Goal: Task Accomplishment & Management: Manage account settings

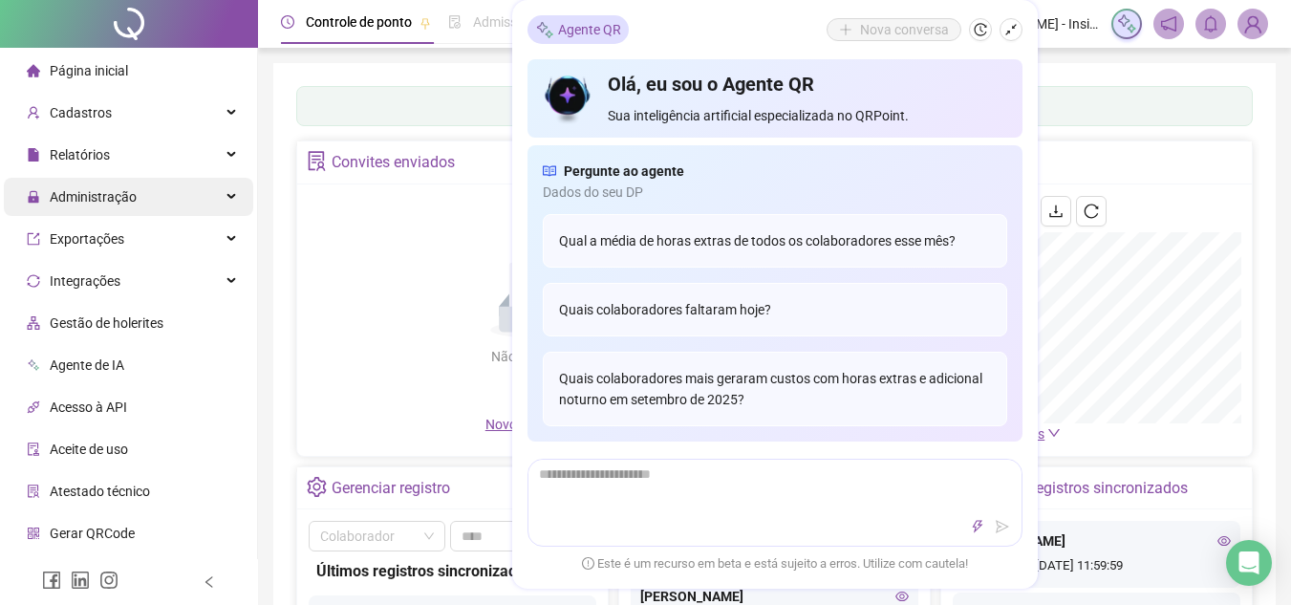
click at [215, 191] on div "Administração" at bounding box center [128, 197] width 249 height 38
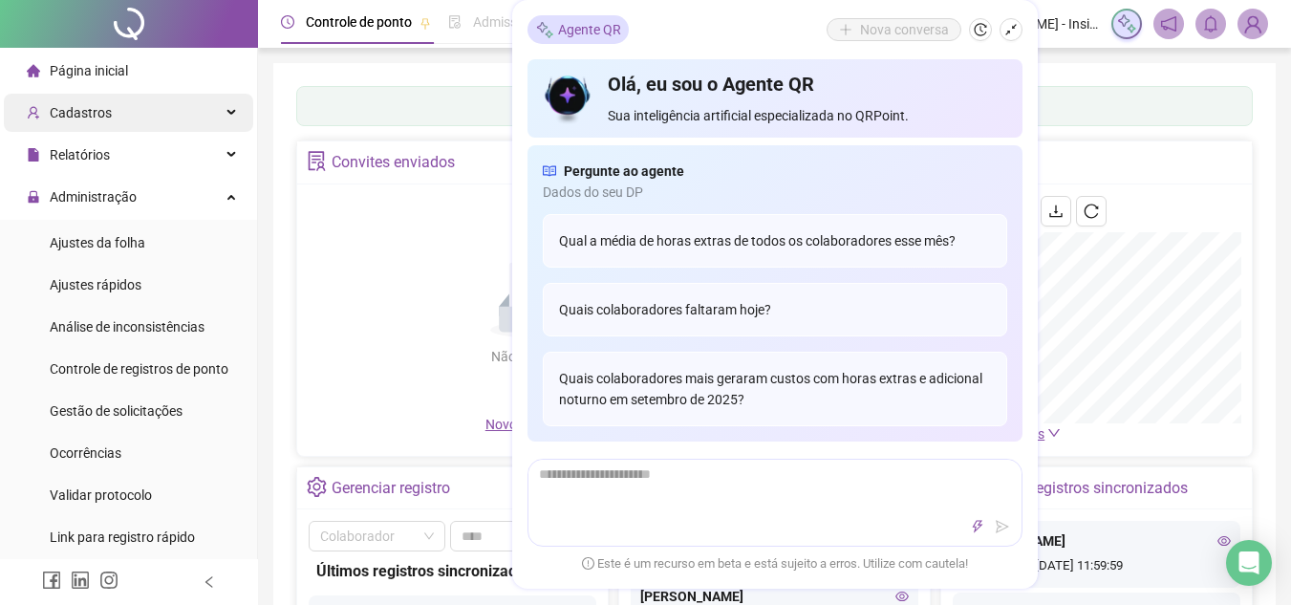
click at [102, 117] on span "Cadastros" at bounding box center [81, 112] width 62 height 15
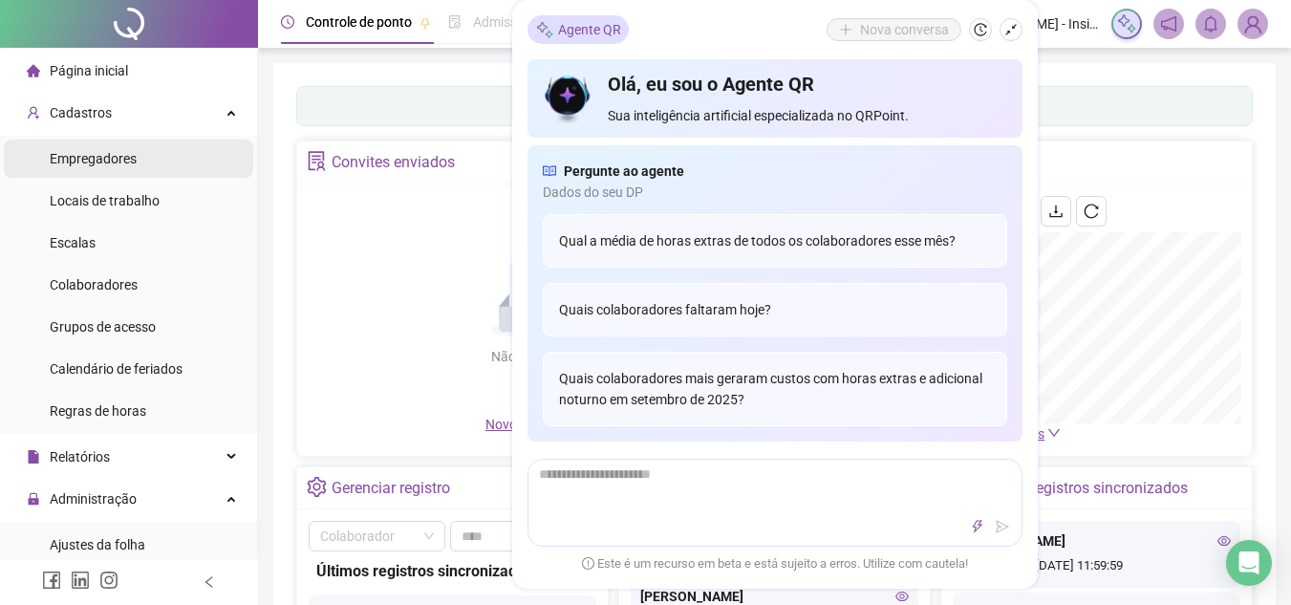
click at [102, 161] on span "Empregadores" at bounding box center [93, 158] width 87 height 15
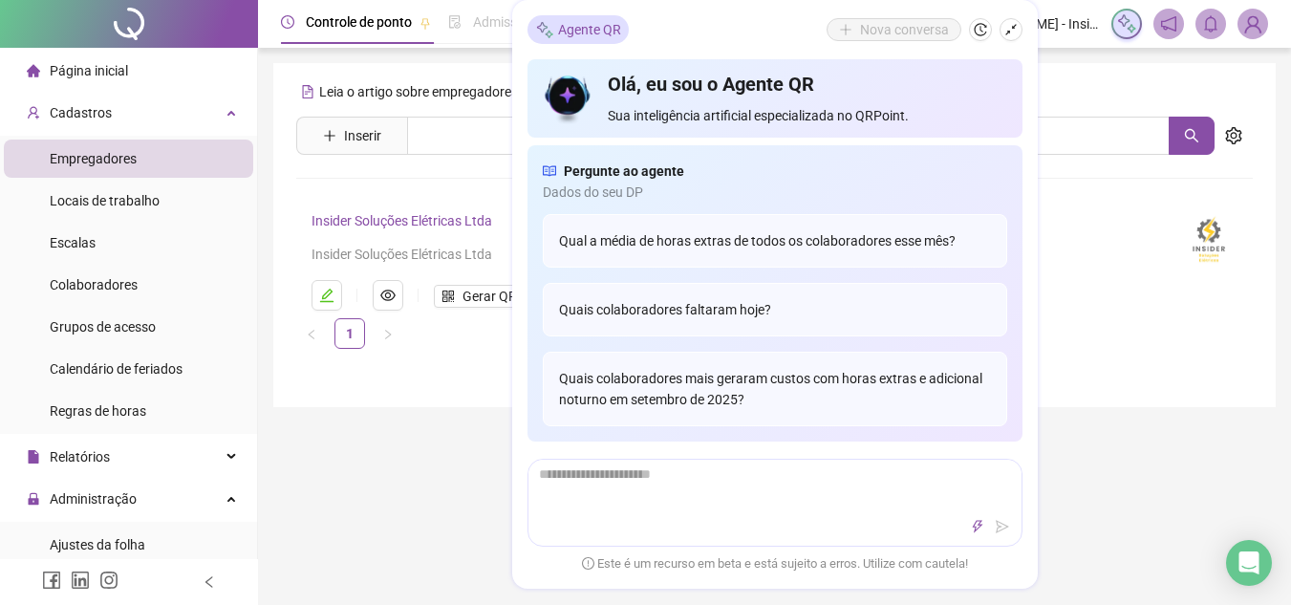
click at [1017, 29] on button "button" at bounding box center [1010, 29] width 23 height 23
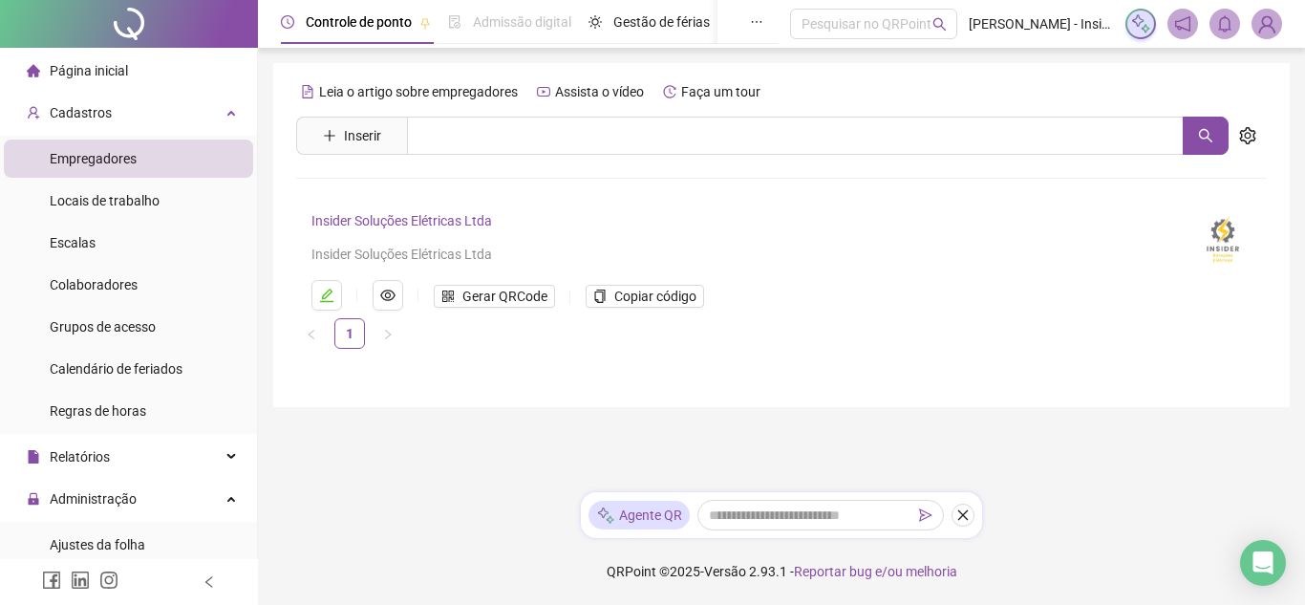
click at [385, 227] on link "Insider Soluções Elétricas Ltda" at bounding box center [401, 220] width 181 height 15
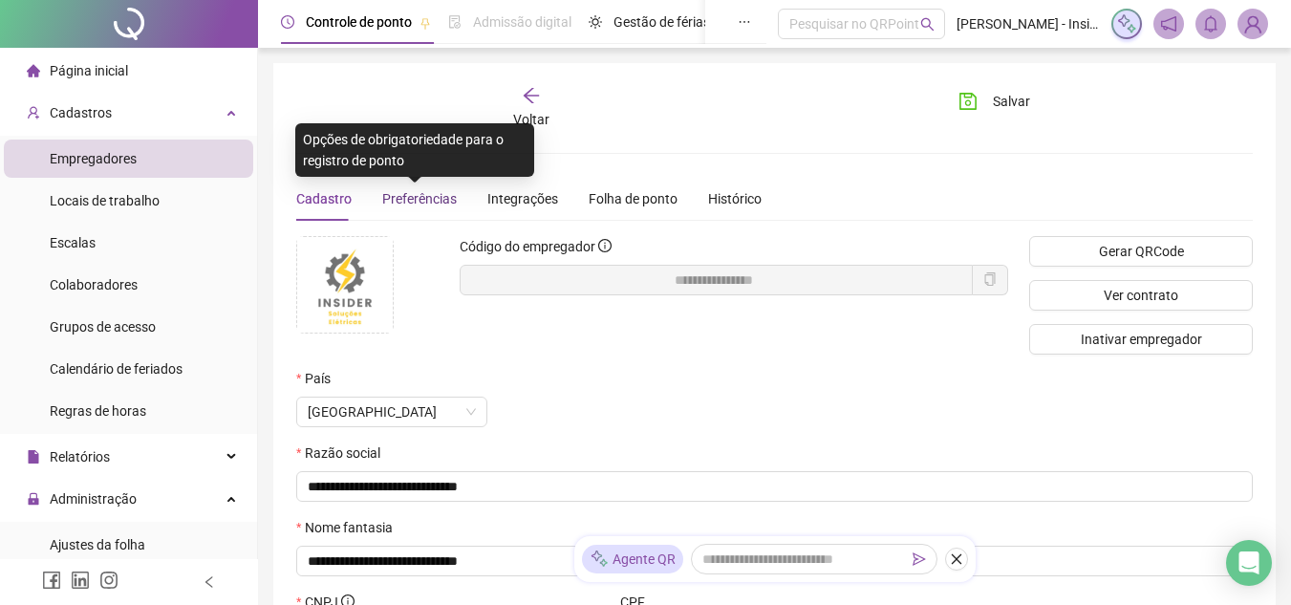
click at [426, 203] on span "Preferências" at bounding box center [419, 198] width 75 height 15
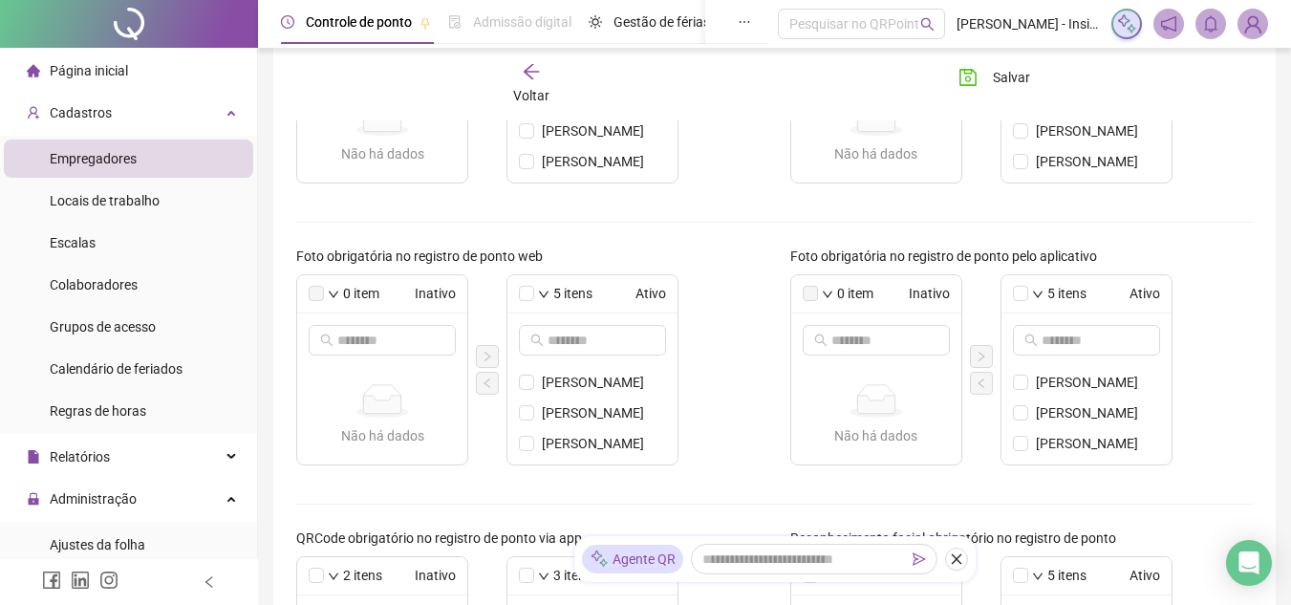
scroll to position [764, 0]
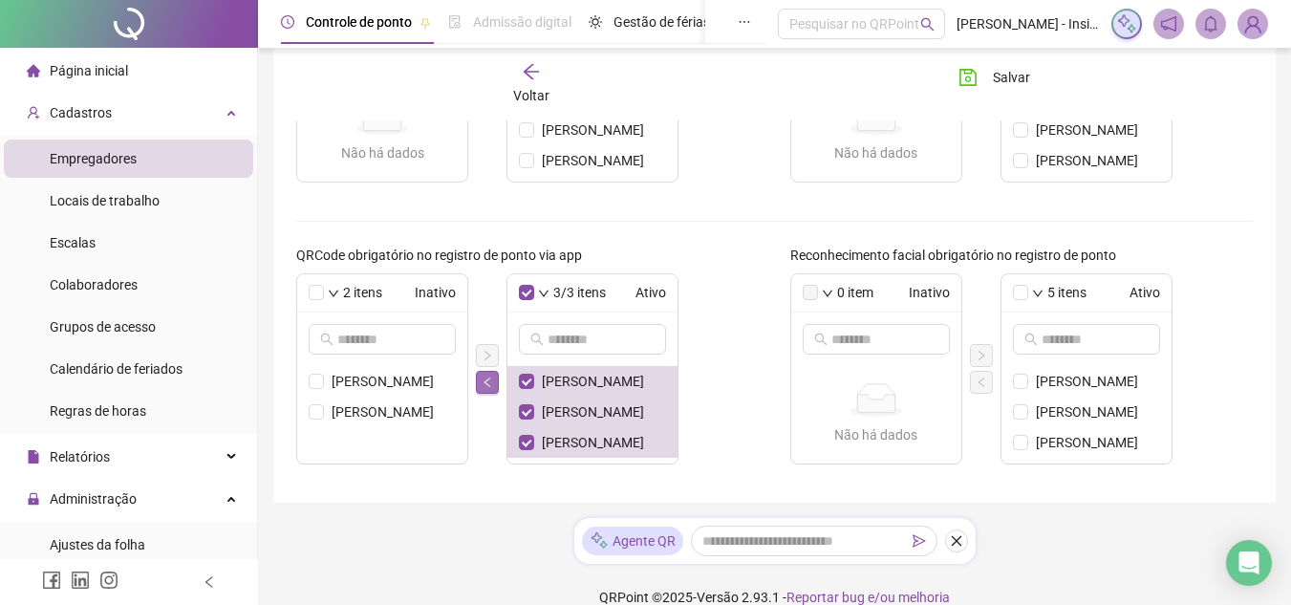
click at [492, 380] on icon "left" at bounding box center [486, 381] width 11 height 11
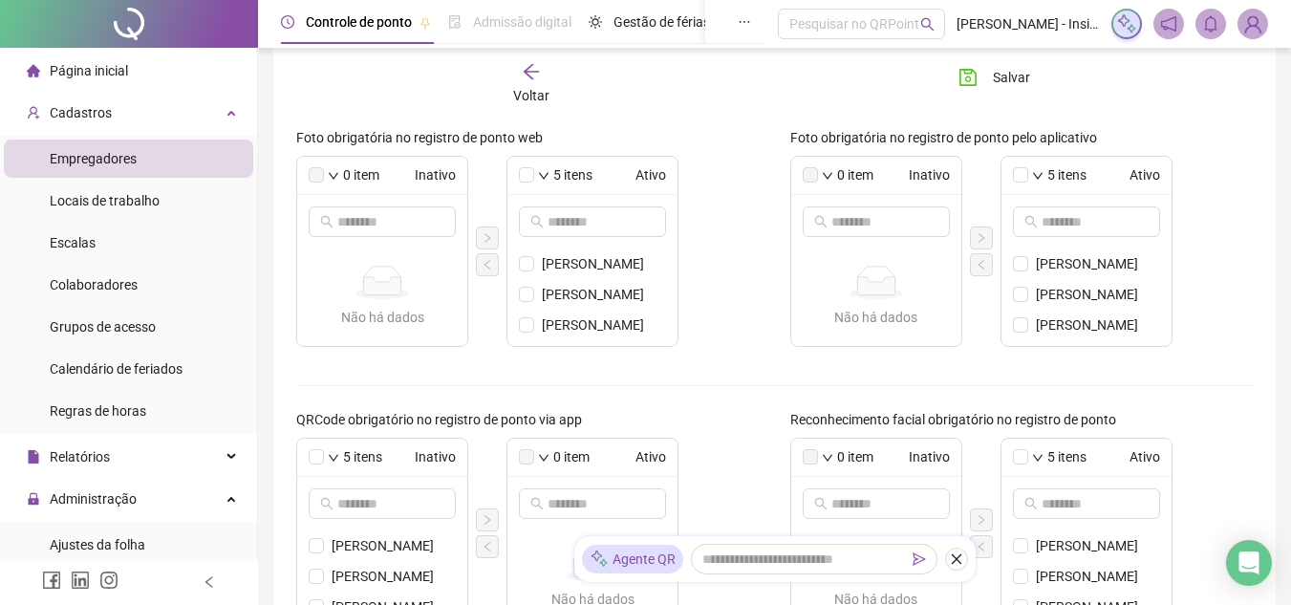
scroll to position [599, 0]
click at [993, 75] on span "Salvar" at bounding box center [1010, 77] width 37 height 21
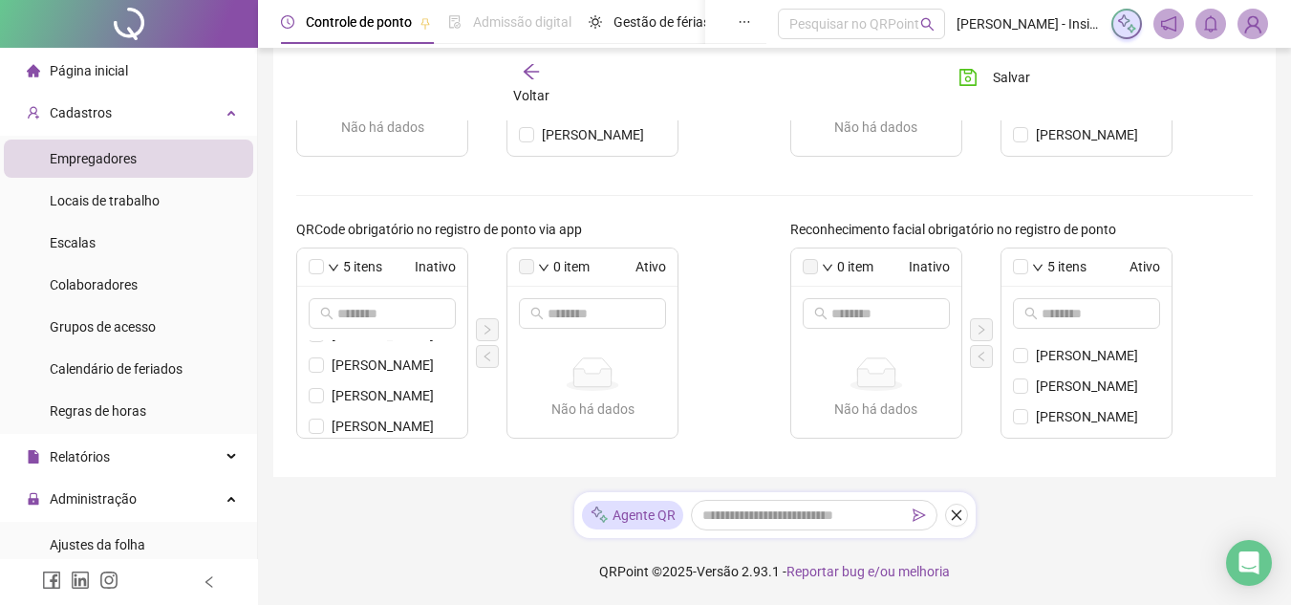
scroll to position [55, 0]
click at [974, 77] on icon "save" at bounding box center [967, 77] width 19 height 19
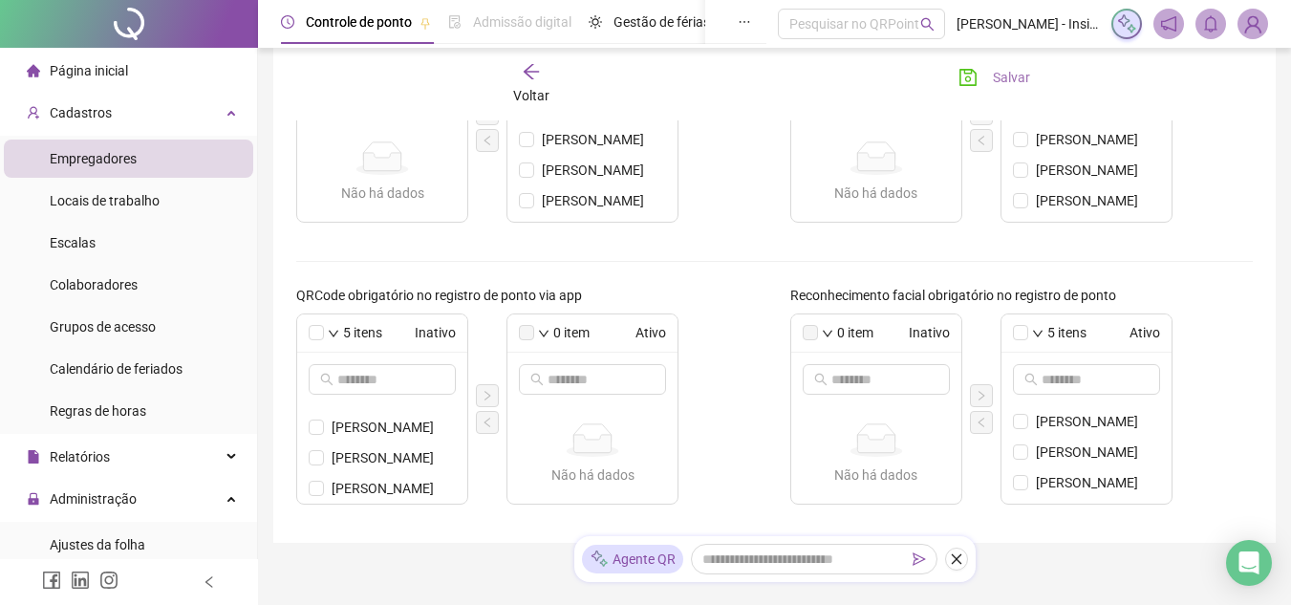
scroll to position [790, 0]
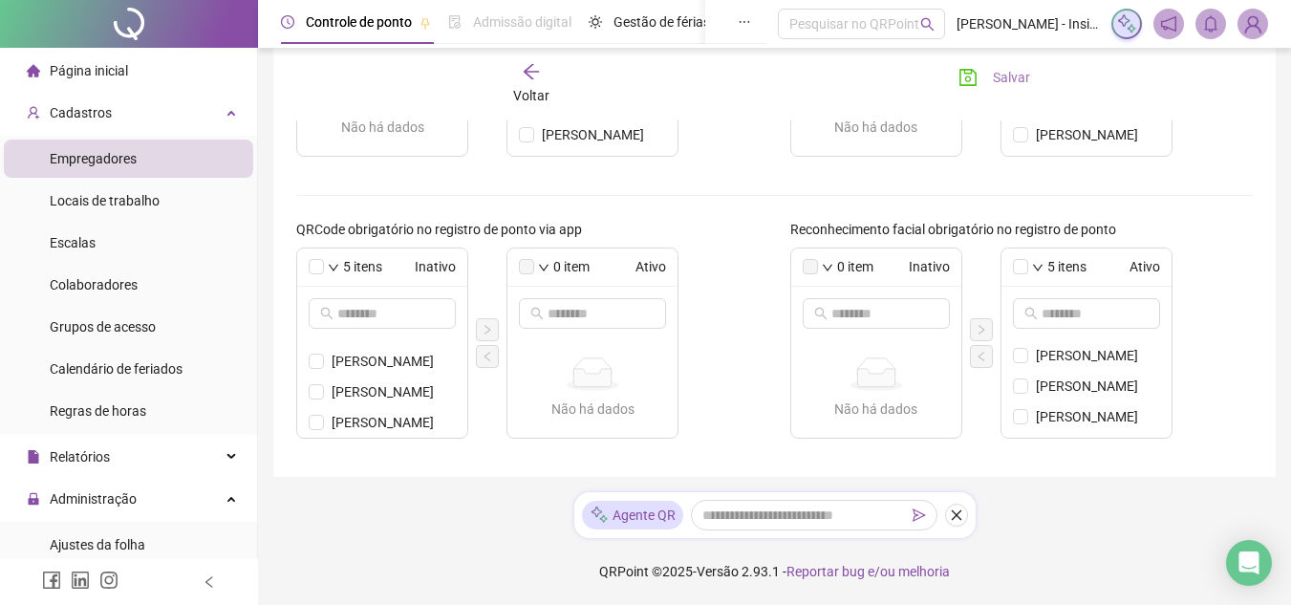
click at [980, 76] on button "Salvar" at bounding box center [994, 77] width 100 height 31
click at [311, 272] on span at bounding box center [316, 266] width 15 height 15
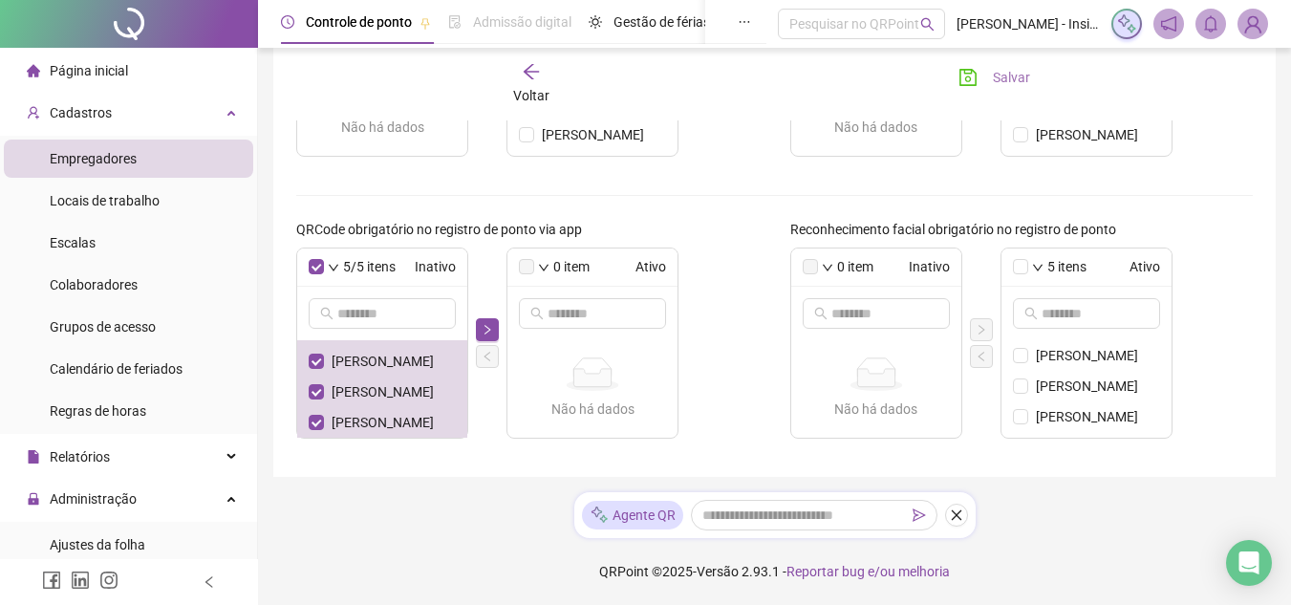
click at [994, 76] on span "Salvar" at bounding box center [1010, 77] width 37 height 21
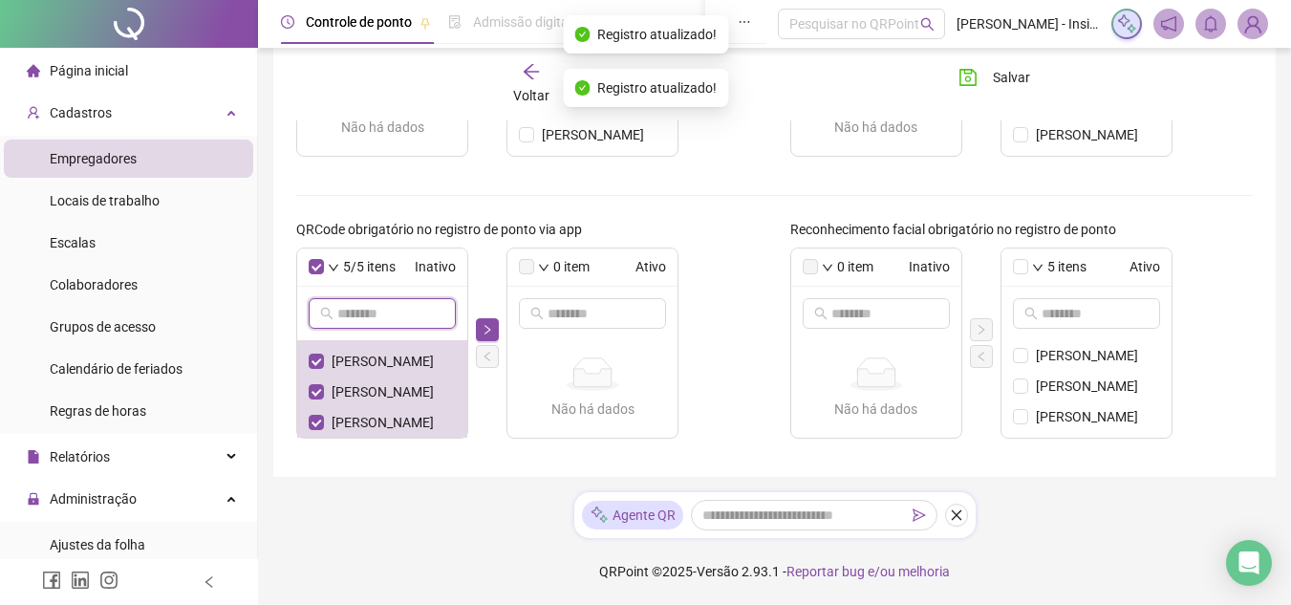
click at [337, 310] on input "text" at bounding box center [383, 313] width 92 height 21
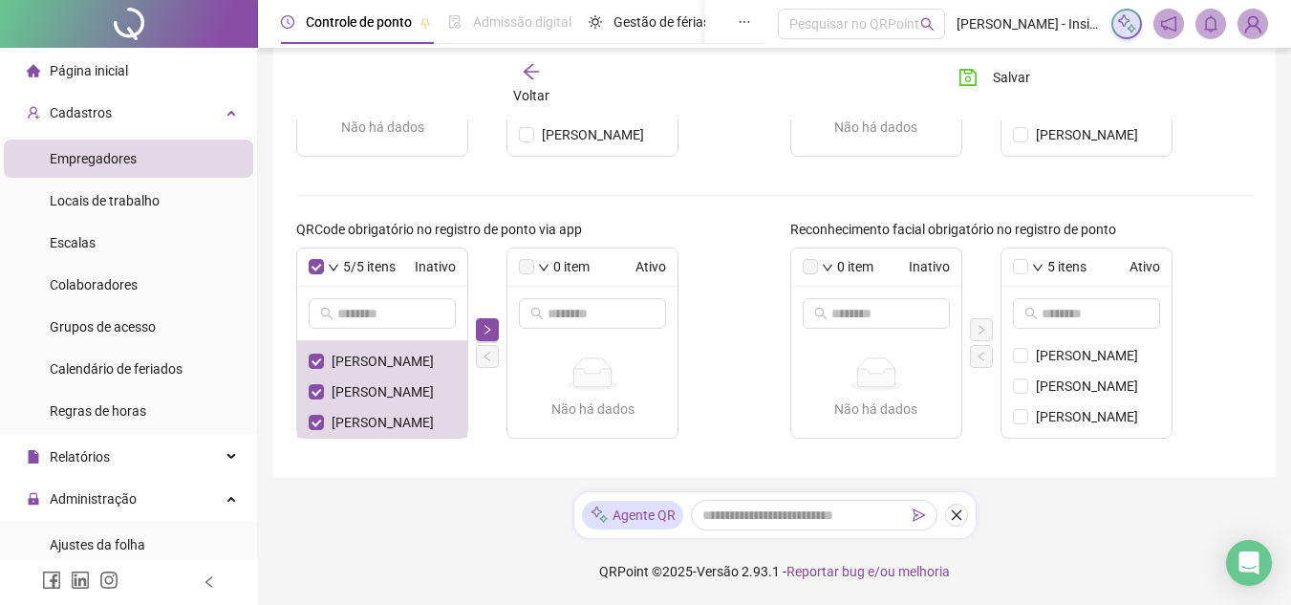
click at [550, 354] on div "Não há dados Não há dados" at bounding box center [592, 388] width 170 height 77
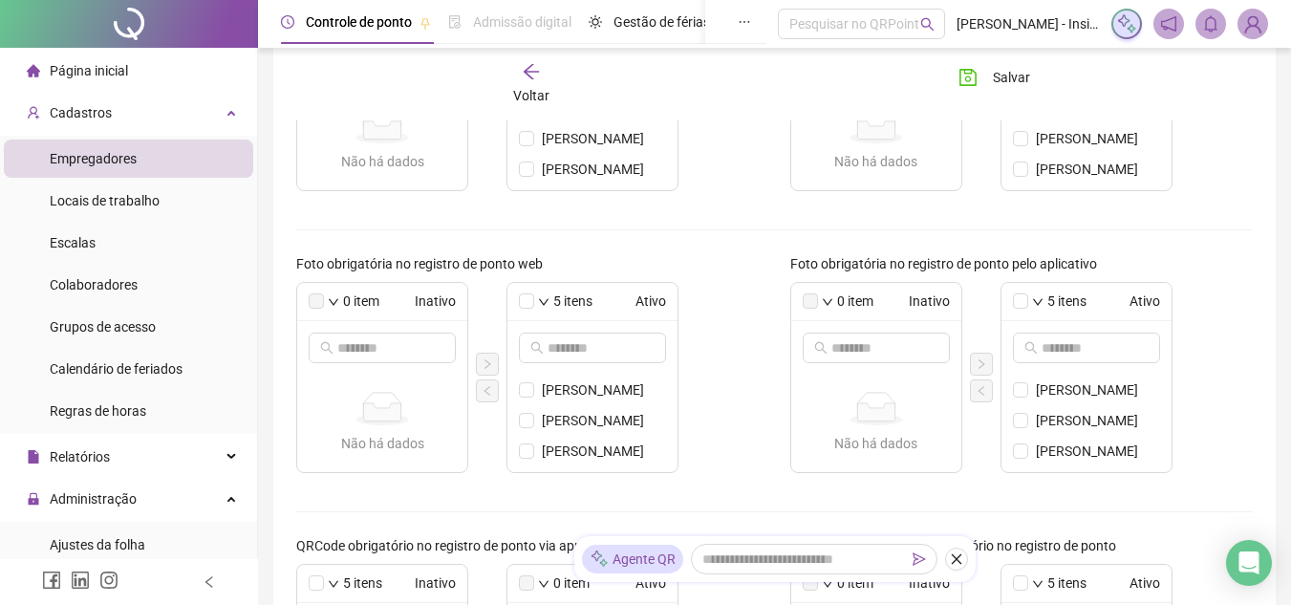
scroll to position [408, 0]
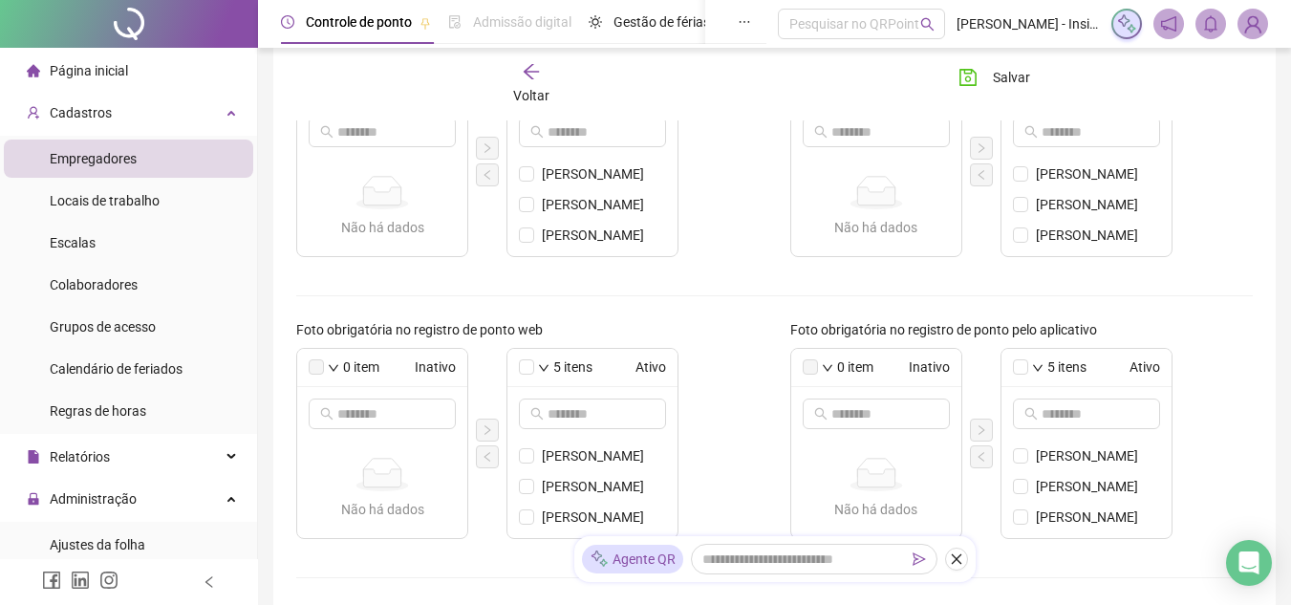
click at [544, 92] on span "Voltar" at bounding box center [531, 95] width 36 height 15
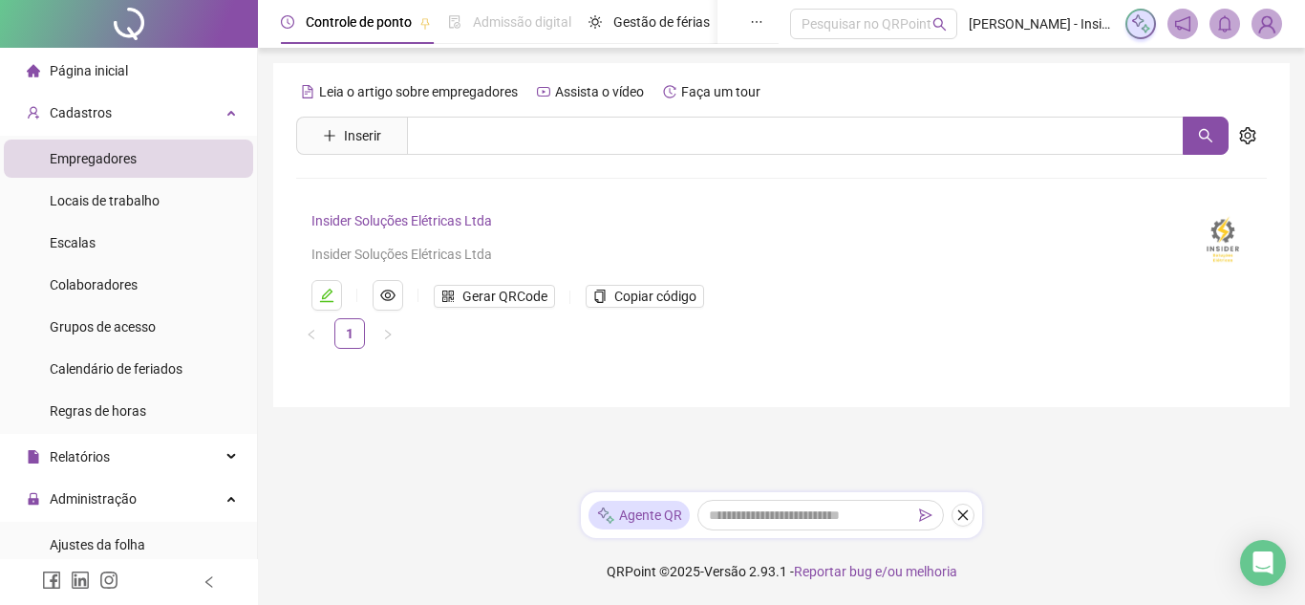
click at [397, 215] on link "Insider Soluções Elétricas Ltda" at bounding box center [401, 220] width 181 height 15
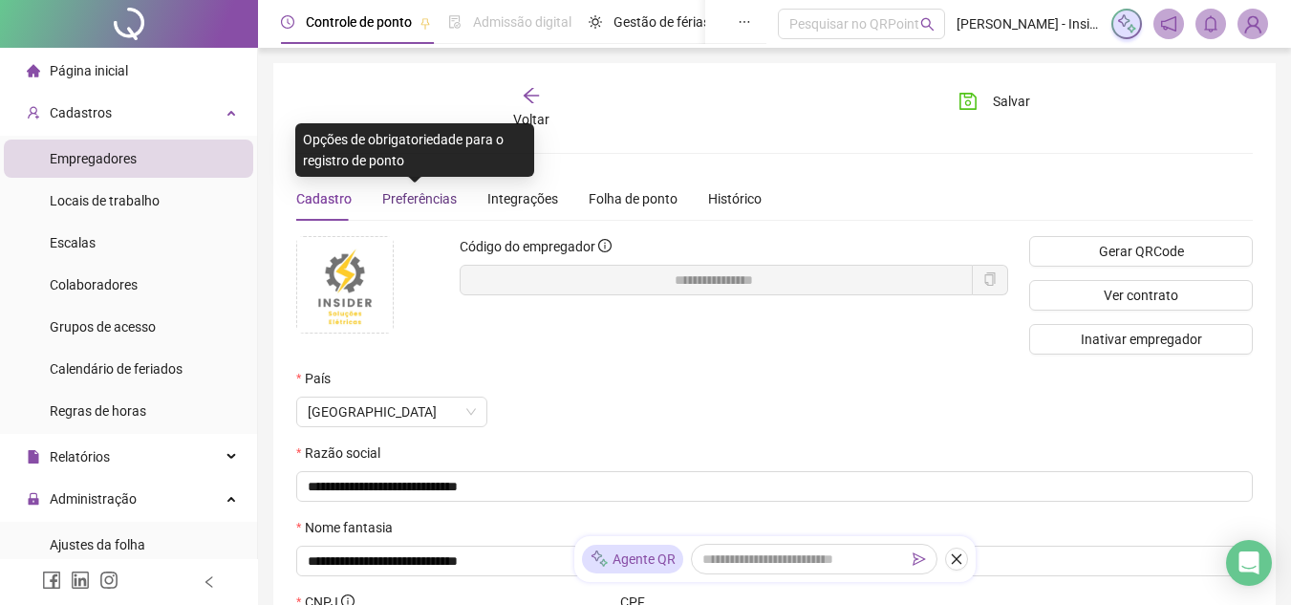
click at [410, 200] on span "Preferências" at bounding box center [419, 198] width 75 height 15
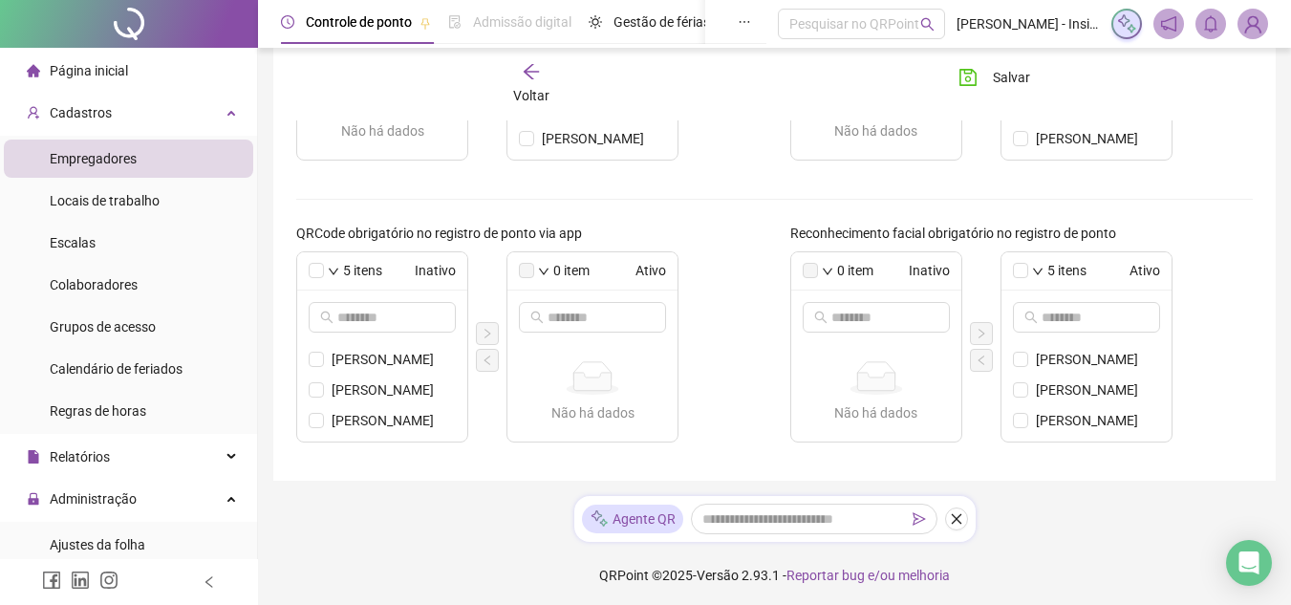
scroll to position [790, 0]
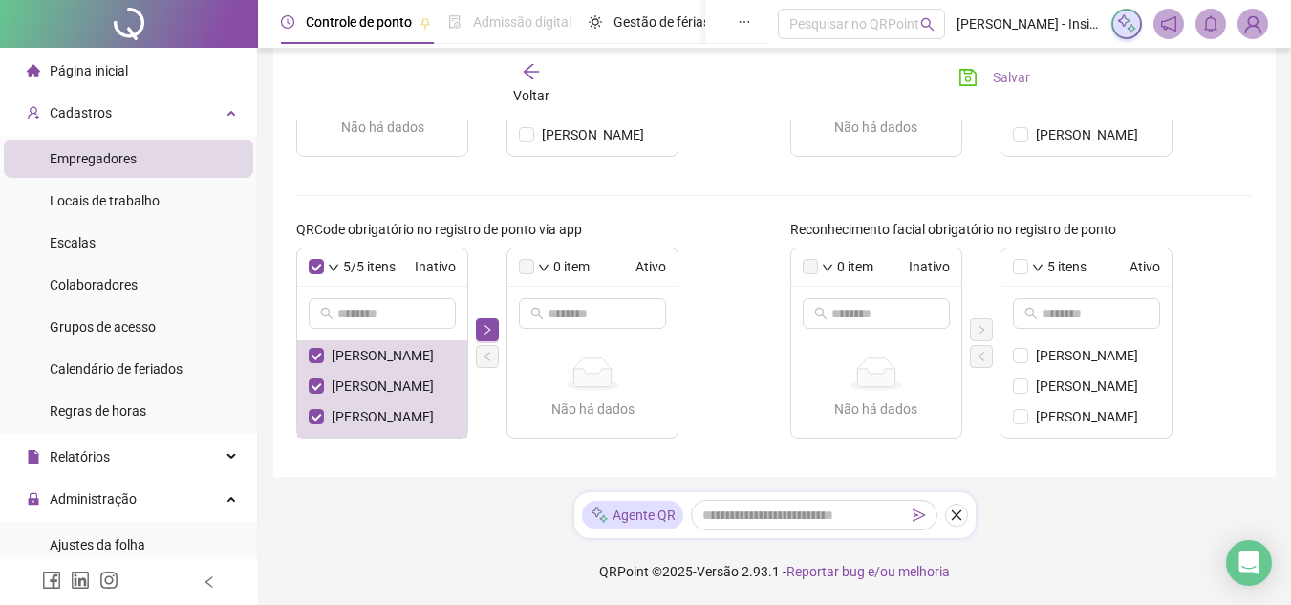
click at [975, 78] on icon "save" at bounding box center [967, 77] width 17 height 17
